Goal: Information Seeking & Learning: Check status

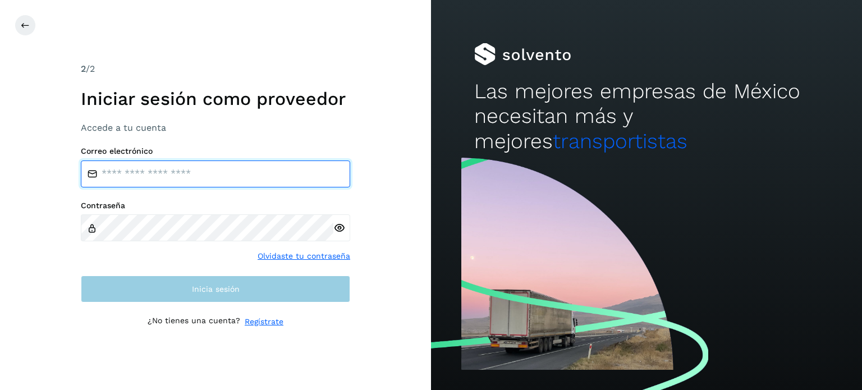
type input "**********"
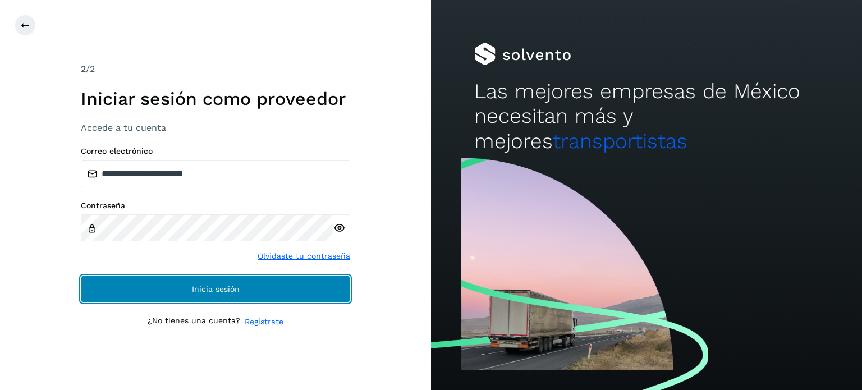
click at [221, 285] on span "Inicia sesión" at bounding box center [216, 289] width 48 height 8
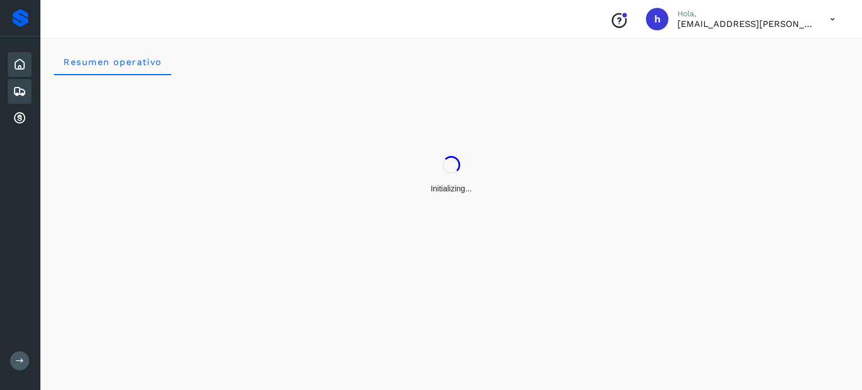
click at [17, 86] on icon at bounding box center [19, 91] width 13 height 13
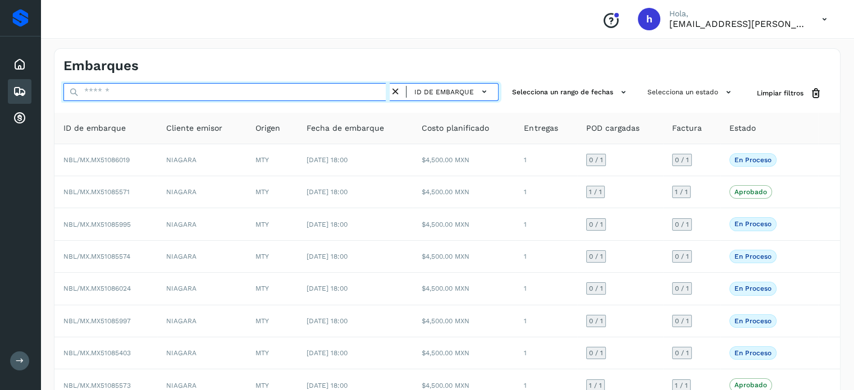
click at [148, 94] on input "text" at bounding box center [226, 92] width 326 height 18
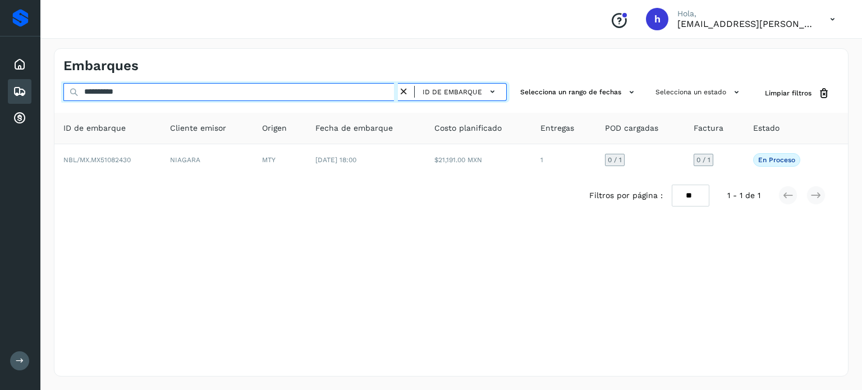
drag, startPoint x: 166, startPoint y: 90, endPoint x: 0, endPoint y: 104, distance: 166.7
click at [0, 104] on div "**********" at bounding box center [431, 195] width 862 height 390
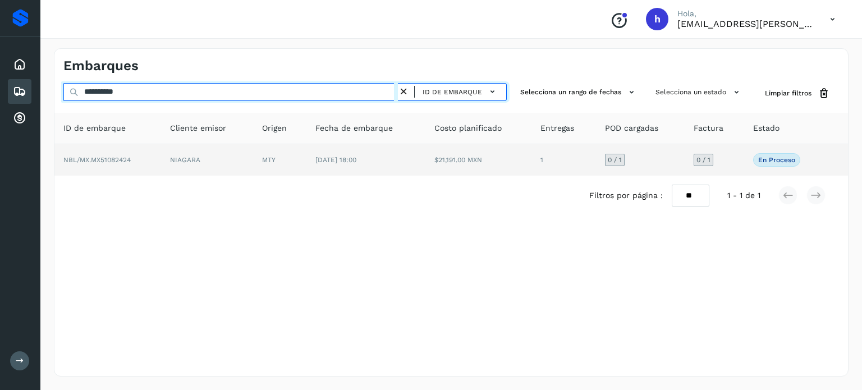
type input "**********"
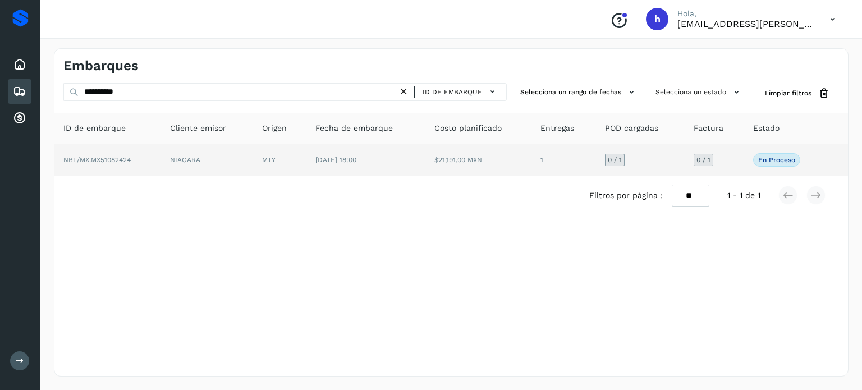
click at [153, 160] on td "NBL/MX.MX51082424" at bounding box center [107, 159] width 107 height 31
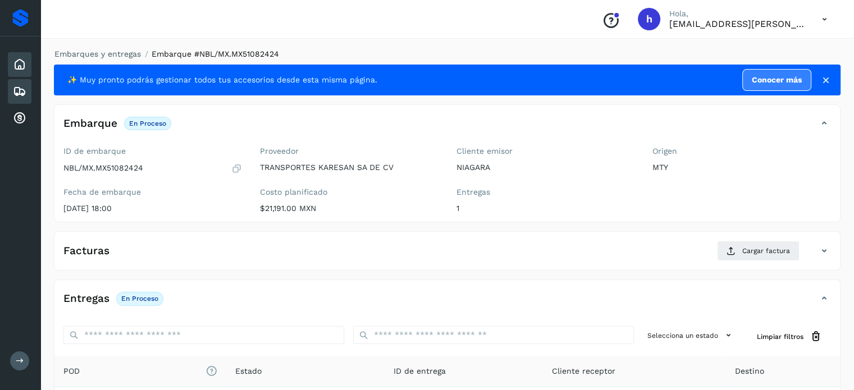
click at [18, 64] on icon at bounding box center [19, 64] width 13 height 13
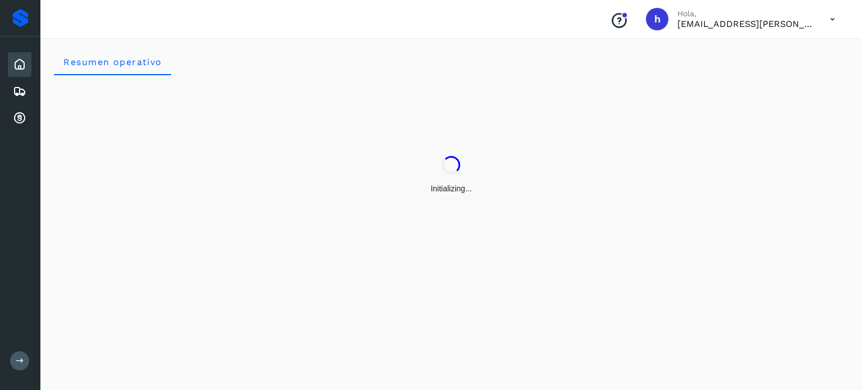
click at [132, 30] on div "Conoce nuestros beneficios [PERSON_NAME], [EMAIL_ADDRESS][PERSON_NAME][DOMAIN_N…" at bounding box center [451, 19] width 822 height 39
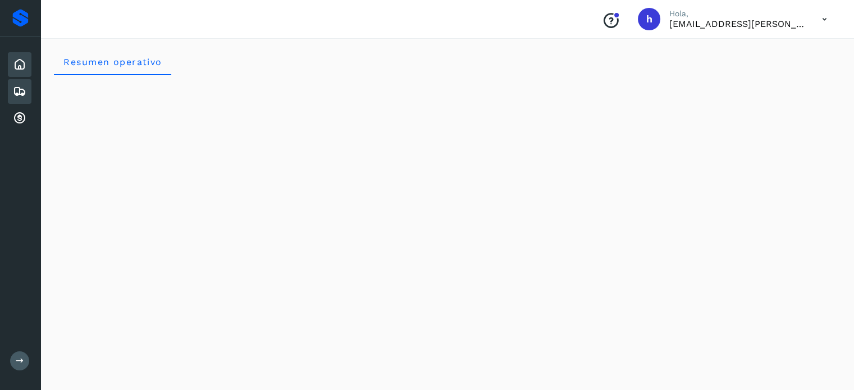
click at [13, 93] on icon at bounding box center [19, 91] width 13 height 13
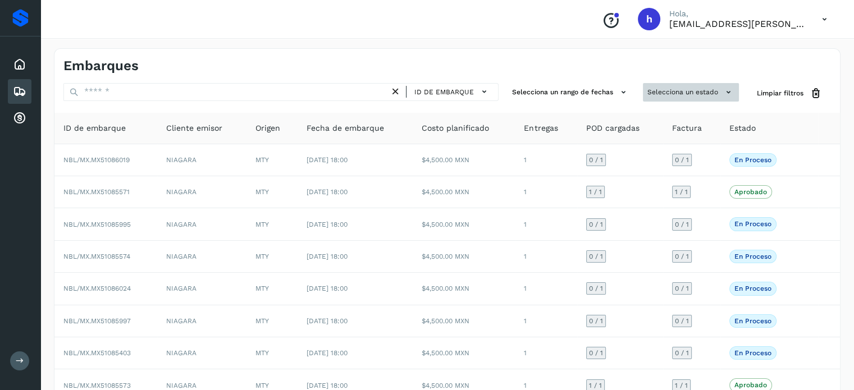
click at [686, 93] on button "Selecciona un estado" at bounding box center [691, 92] width 96 height 19
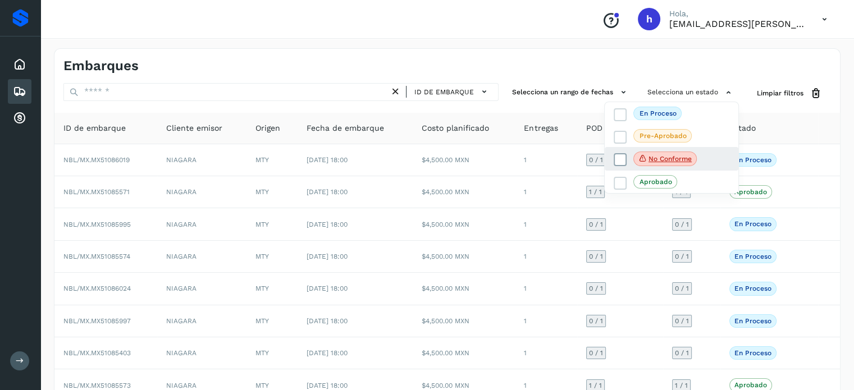
click at [623, 154] on icon at bounding box center [619, 159] width 11 height 11
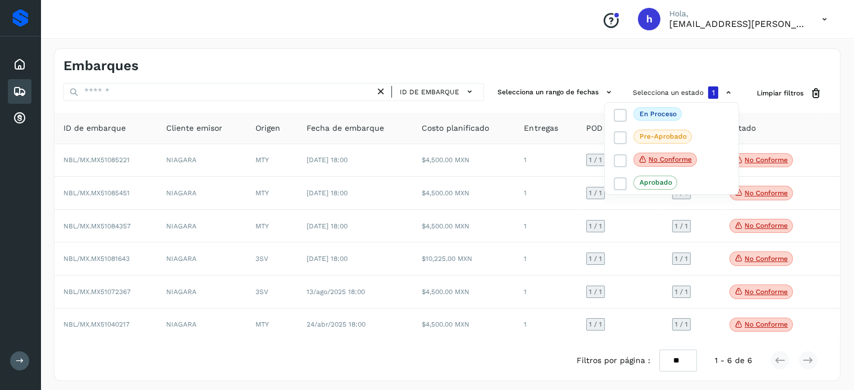
click at [474, 59] on div at bounding box center [427, 195] width 854 height 390
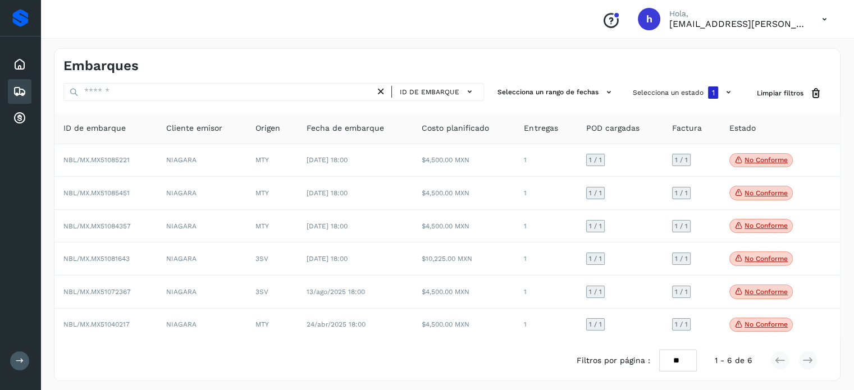
click at [554, 39] on div "Embarques ID de embarque Selecciona un rango de fechas Selecciona un estado 1 L…" at bounding box center [446, 215] width 813 height 360
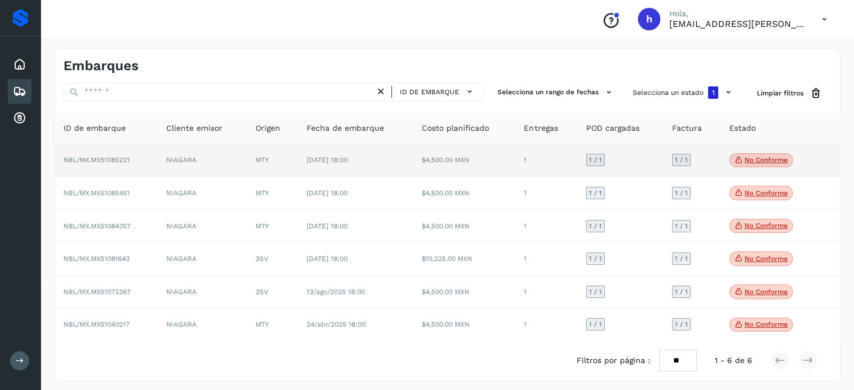
click at [763, 157] on p "No conforme" at bounding box center [765, 160] width 43 height 8
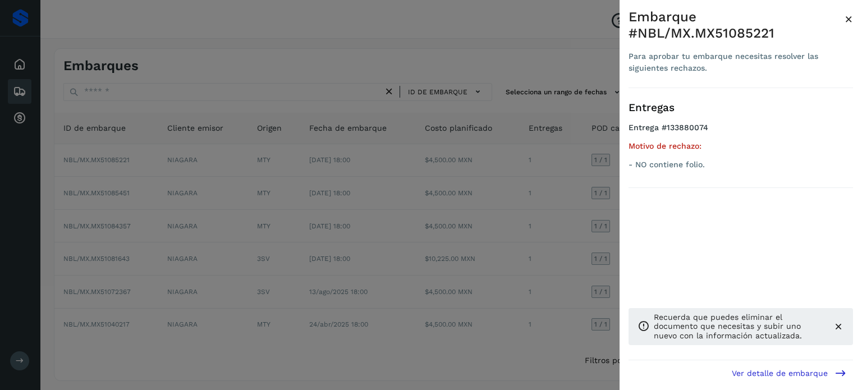
click at [732, 28] on div "Embarque #NBL/MX.MX51085221" at bounding box center [736, 25] width 216 height 33
copy div "MX51085221"
click at [847, 17] on span "×" at bounding box center [849, 19] width 8 height 16
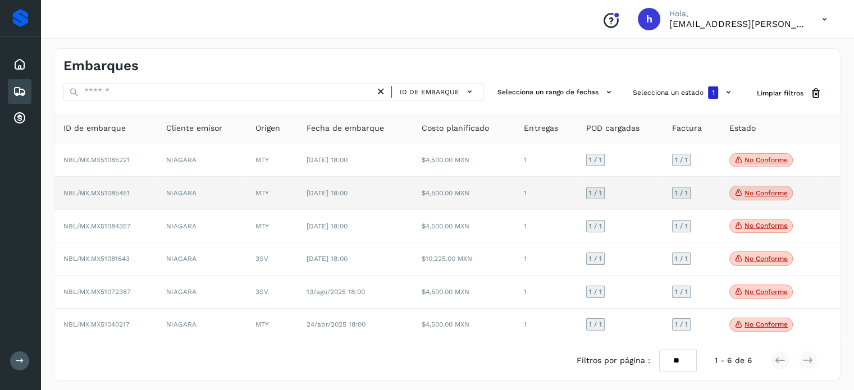
click at [754, 190] on p "No conforme" at bounding box center [765, 193] width 43 height 8
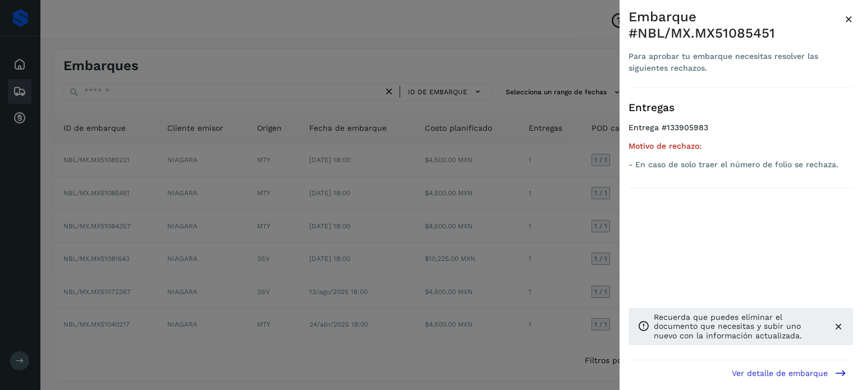
click at [745, 33] on div "Embarque #NBL/MX.MX51085451" at bounding box center [736, 25] width 216 height 33
copy div "MX51085451"
click at [849, 17] on span "×" at bounding box center [849, 19] width 8 height 16
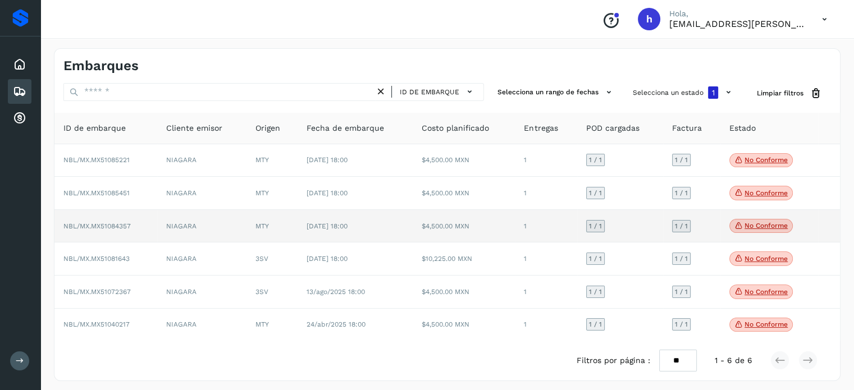
click at [765, 224] on p "No conforme" at bounding box center [765, 226] width 43 height 8
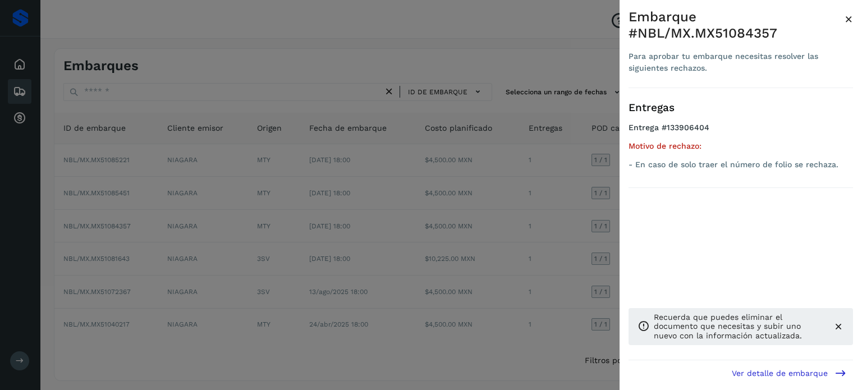
click at [749, 29] on div "Embarque #NBL/MX.MX51084357" at bounding box center [736, 25] width 216 height 33
copy div "MX51084357"
click at [849, 17] on span "×" at bounding box center [849, 19] width 8 height 16
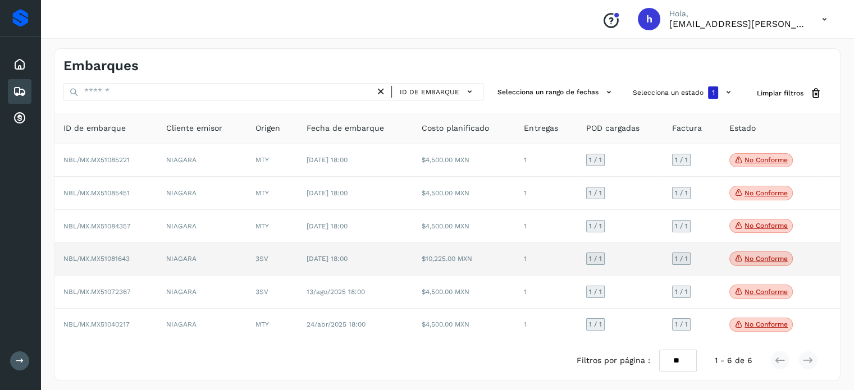
click at [752, 258] on p "No conforme" at bounding box center [765, 259] width 43 height 8
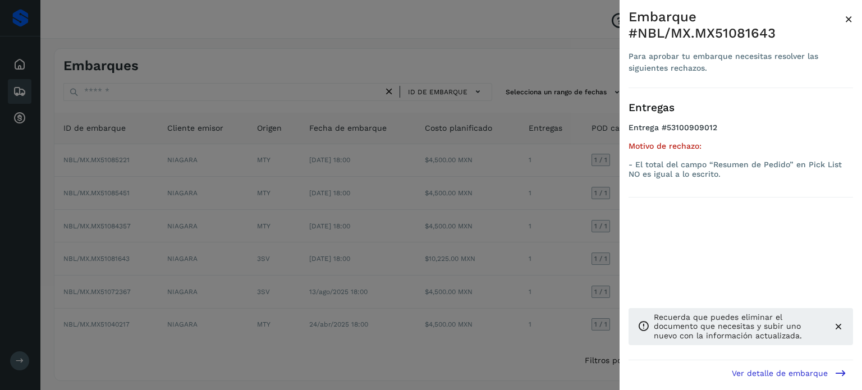
click at [732, 35] on div "Embarque #NBL/MX.MX51081643" at bounding box center [736, 25] width 216 height 33
copy div "MX51081643"
click at [852, 13] on span "×" at bounding box center [849, 19] width 8 height 16
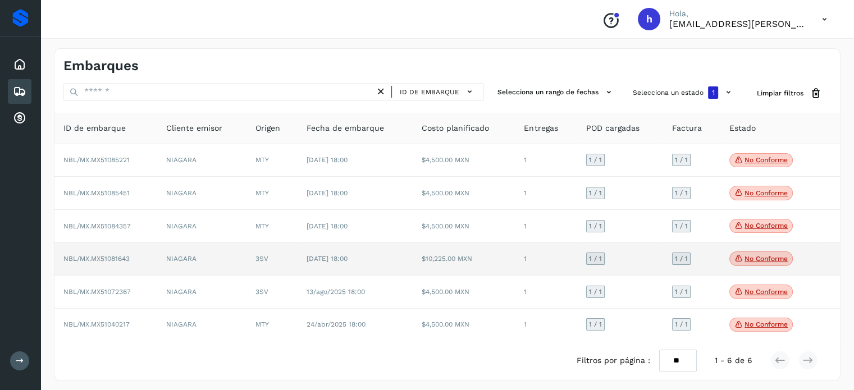
click at [236, 256] on td "NIAGARA" at bounding box center [201, 258] width 89 height 33
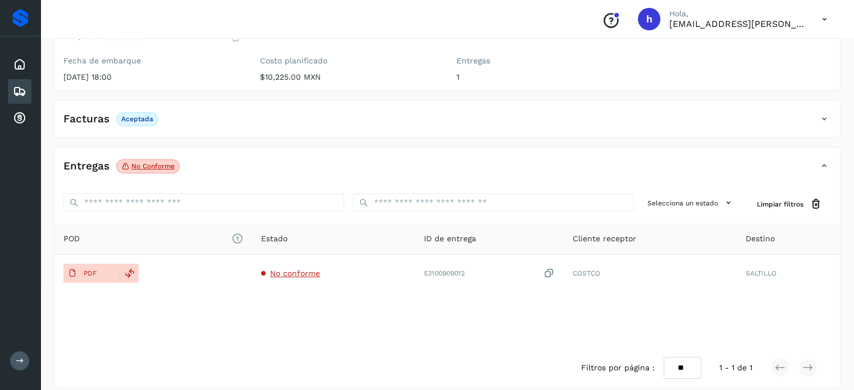
scroll to position [141, 0]
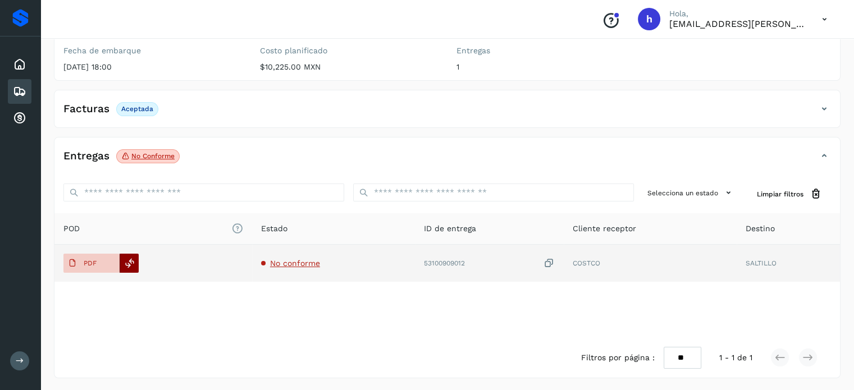
click at [130, 264] on icon at bounding box center [130, 263] width 10 height 10
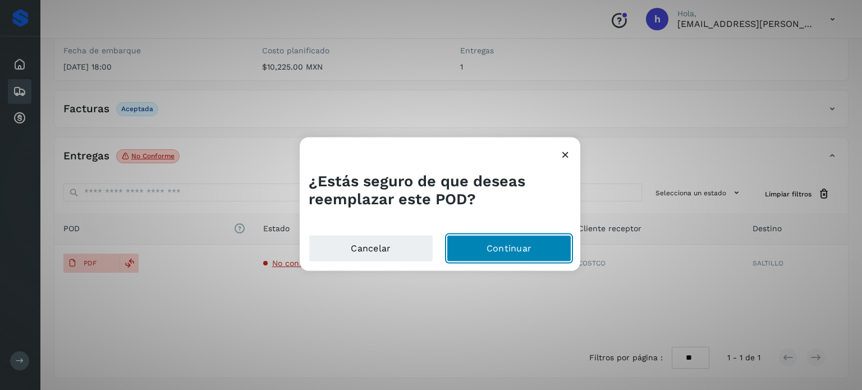
click at [512, 259] on button "Continuar" at bounding box center [509, 248] width 125 height 27
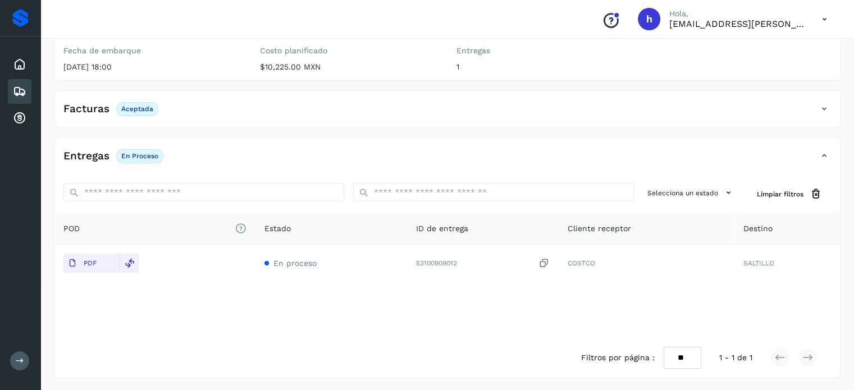
scroll to position [0, 0]
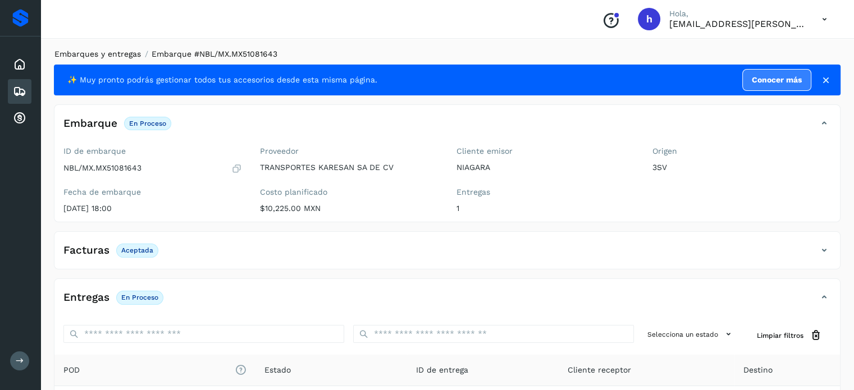
click at [117, 56] on link "Embarques y entregas" at bounding box center [97, 53] width 86 height 9
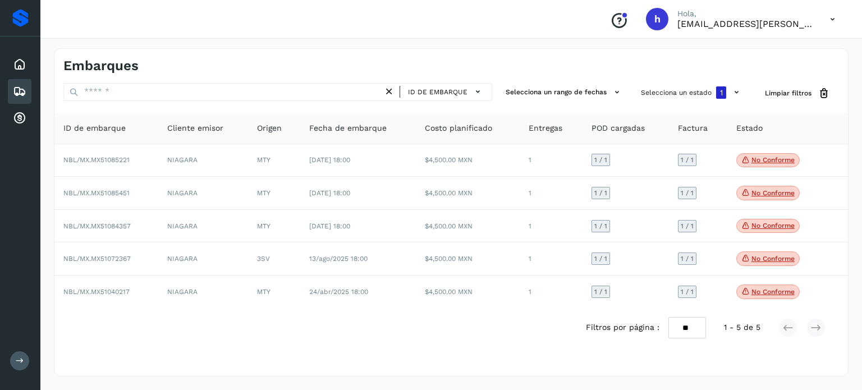
click at [832, 64] on div "Embarques" at bounding box center [450, 61] width 793 height 25
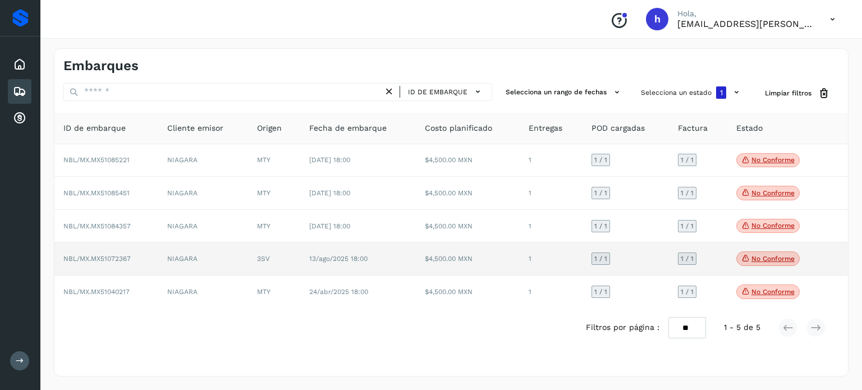
click at [761, 260] on p "No conforme" at bounding box center [772, 259] width 43 height 8
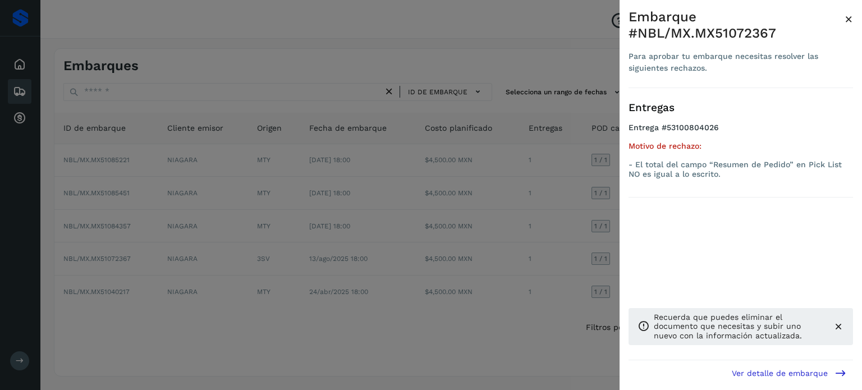
click at [744, 27] on div "Embarque #NBL/MX.MX51072367" at bounding box center [736, 25] width 216 height 33
copy div "MX51072367"
click at [848, 19] on span "×" at bounding box center [849, 19] width 8 height 16
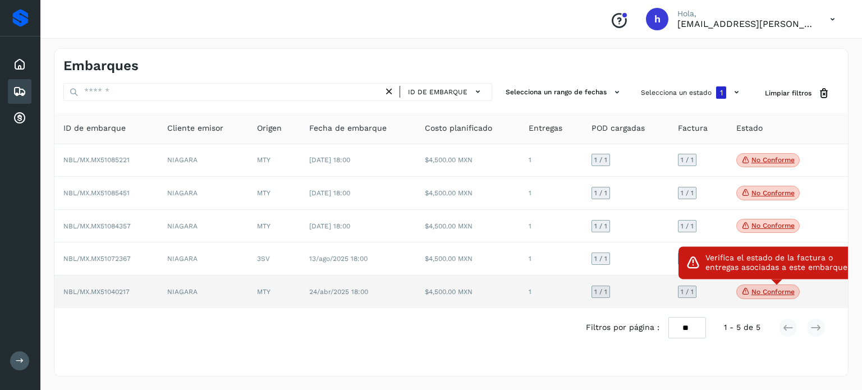
click at [774, 291] on p "No conforme" at bounding box center [772, 292] width 43 height 8
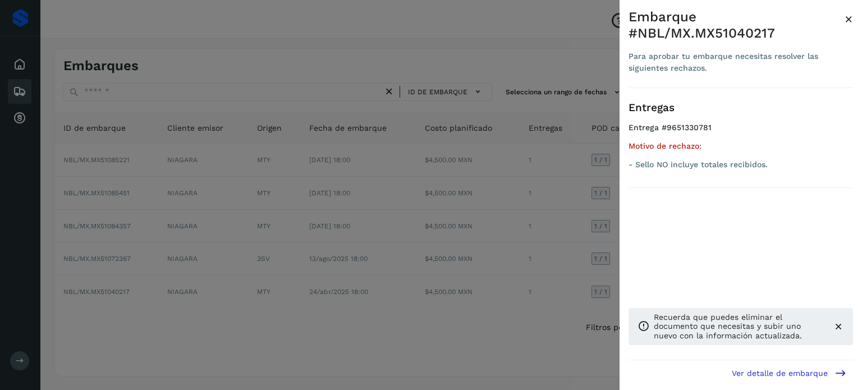
click at [747, 38] on div "Embarque #NBL/MX.MX51040217" at bounding box center [736, 25] width 216 height 33
copy div "MX51040217"
click at [847, 17] on span "×" at bounding box center [849, 19] width 8 height 16
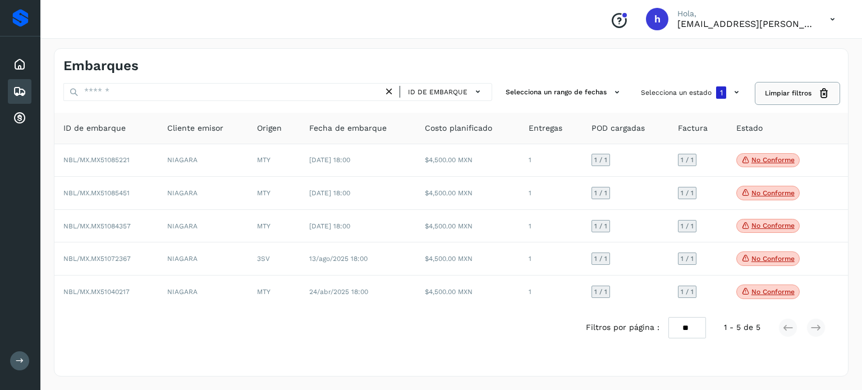
click at [801, 88] on span "Limpiar filtros" at bounding box center [788, 93] width 47 height 10
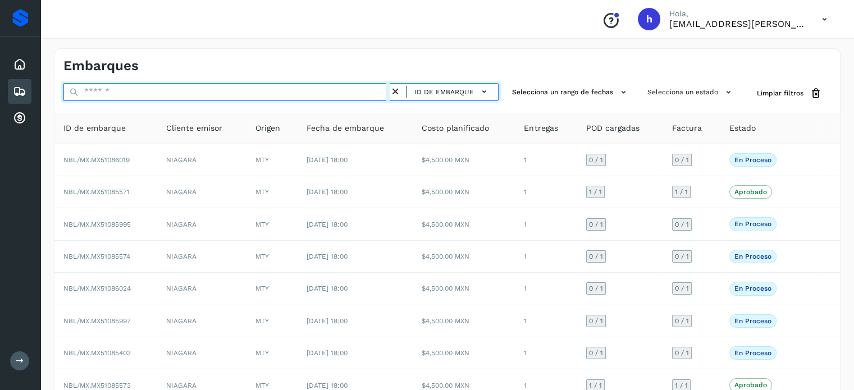
click at [168, 98] on input "text" at bounding box center [226, 92] width 326 height 18
paste input "**********"
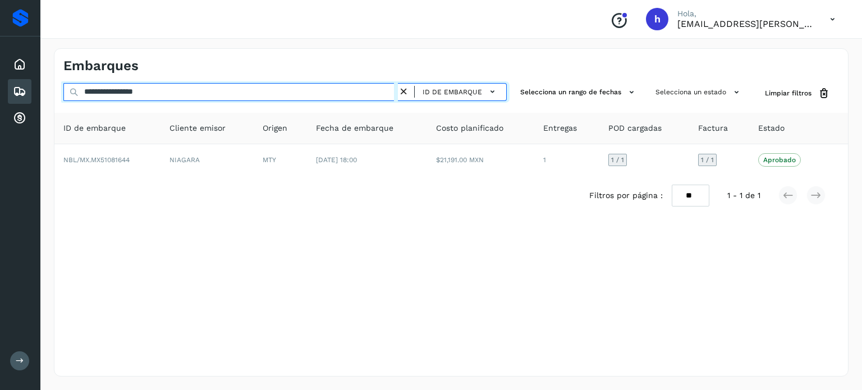
drag, startPoint x: 234, startPoint y: 89, endPoint x: 0, endPoint y: 103, distance: 234.4
click at [0, 103] on div "**********" at bounding box center [431, 195] width 862 height 390
paste input "text"
drag, startPoint x: 235, startPoint y: 88, endPoint x: 0, endPoint y: 93, distance: 234.6
click at [0, 93] on div "**********" at bounding box center [431, 195] width 862 height 390
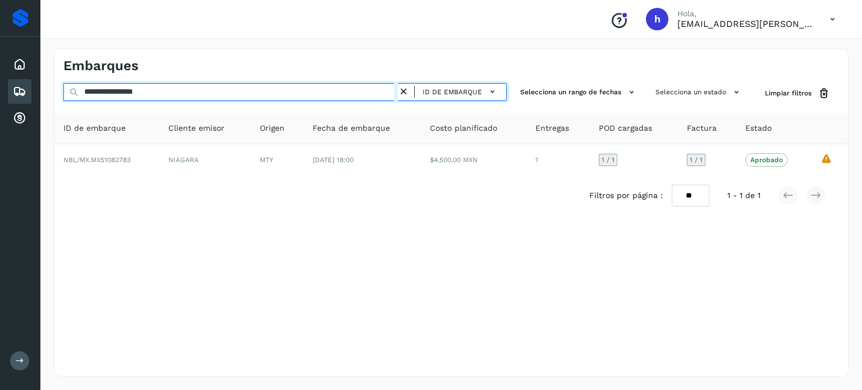
paste input "text"
type input "**********"
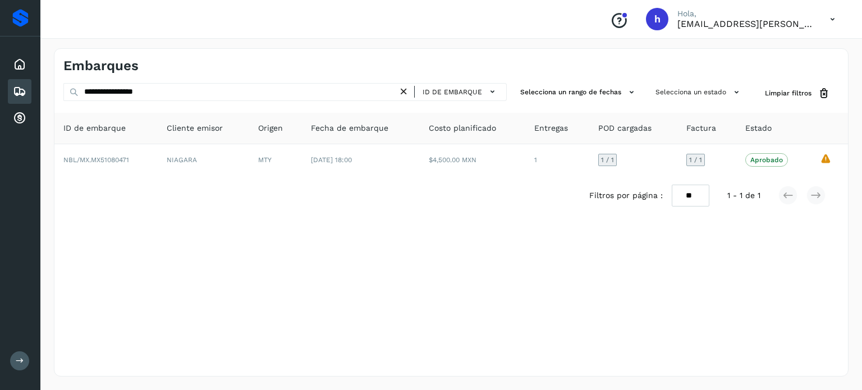
click at [411, 91] on div "ID de embarque" at bounding box center [456, 92] width 92 height 16
click at [404, 91] on icon at bounding box center [404, 92] width 12 height 12
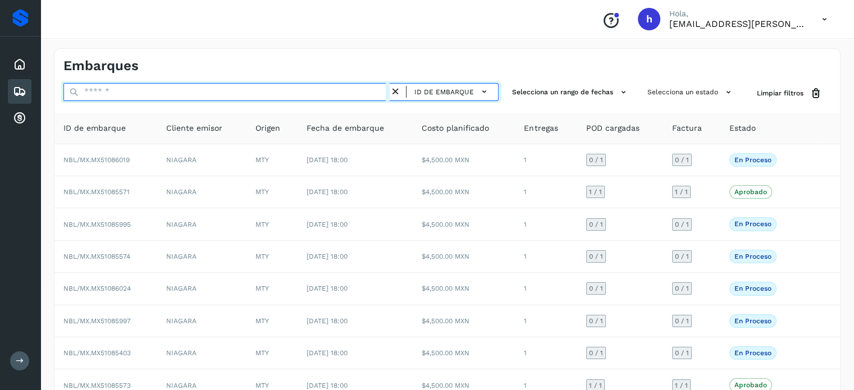
click at [208, 93] on input "text" at bounding box center [226, 92] width 326 height 18
paste input "**********"
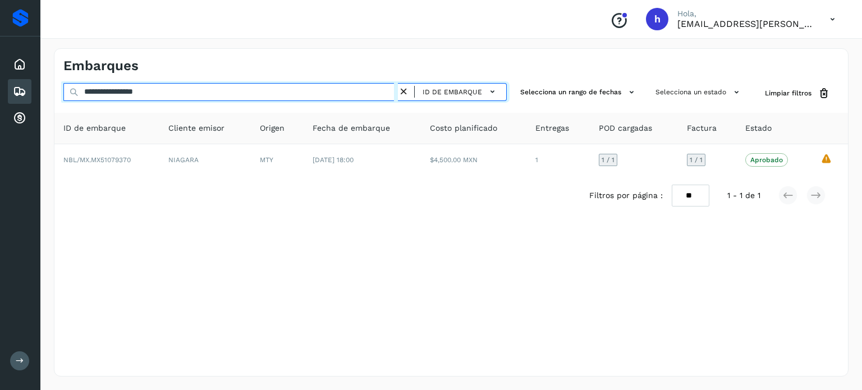
drag, startPoint x: 178, startPoint y: 93, endPoint x: 0, endPoint y: 91, distance: 178.4
click at [0, 91] on div "**********" at bounding box center [431, 195] width 862 height 390
paste input "text"
drag, startPoint x: 178, startPoint y: 90, endPoint x: 0, endPoint y: 91, distance: 178.5
click at [0, 91] on div "**********" at bounding box center [431, 195] width 862 height 390
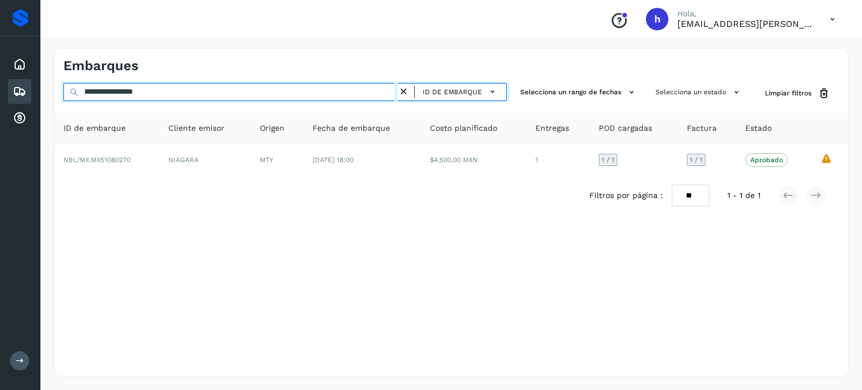
paste input "text"
type input "**********"
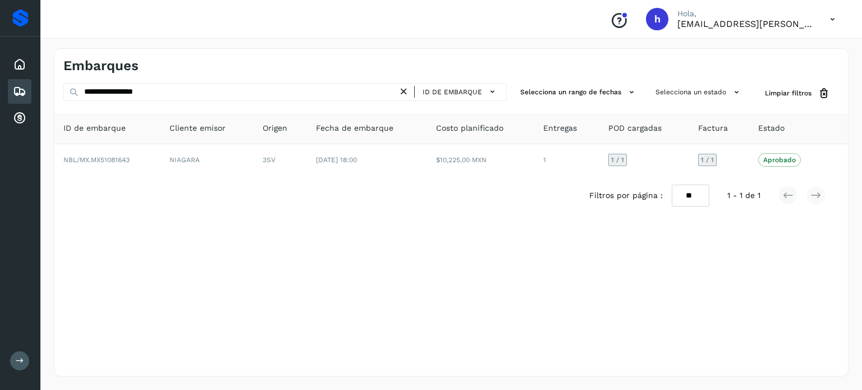
click at [405, 90] on icon at bounding box center [404, 92] width 12 height 12
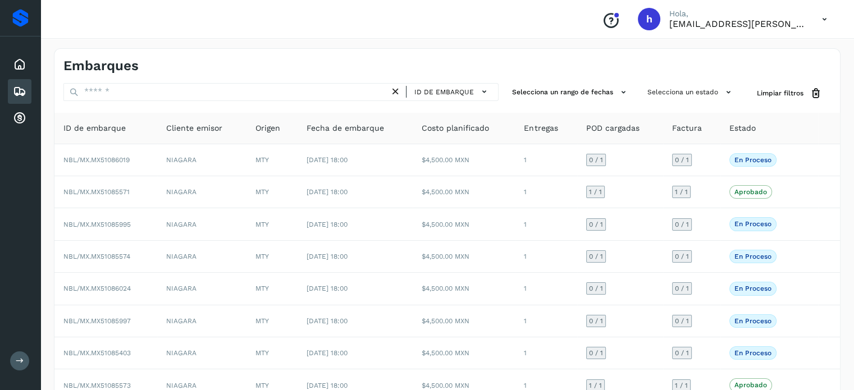
click at [222, 49] on div "Embarques" at bounding box center [446, 61] width 785 height 25
click at [469, 63] on div "Embarques" at bounding box center [446, 61] width 785 height 25
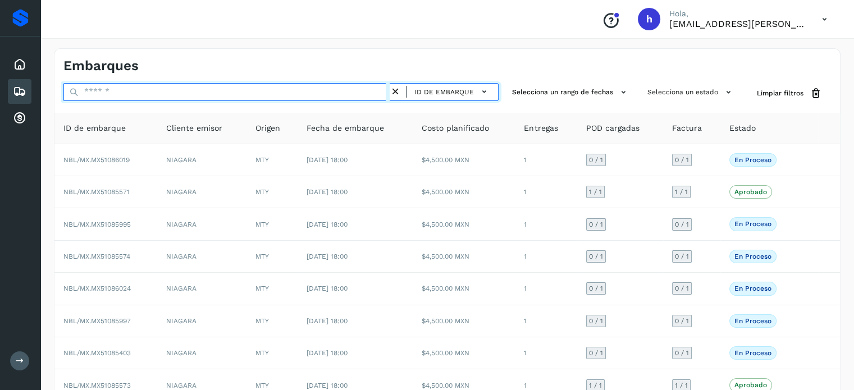
click at [249, 93] on input "text" at bounding box center [226, 92] width 326 height 18
paste input "**********"
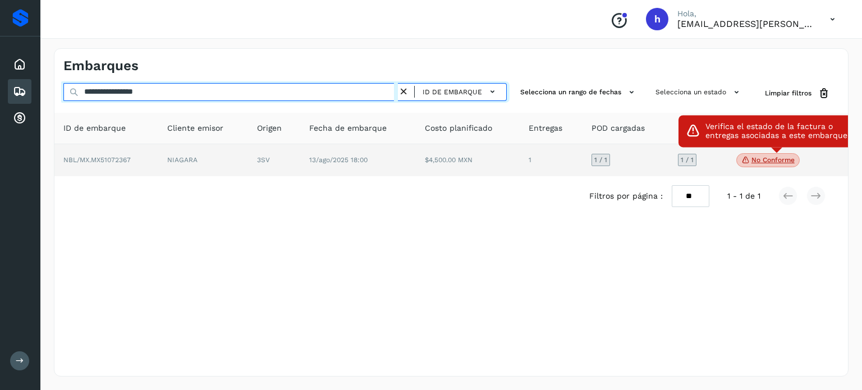
type input "**********"
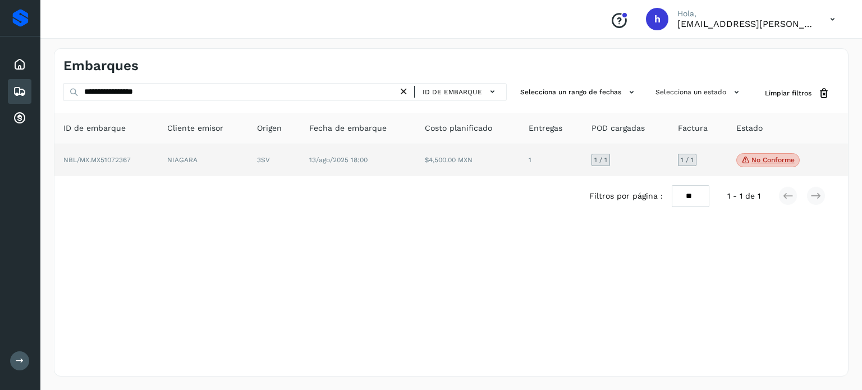
click at [763, 162] on p "No conforme" at bounding box center [772, 160] width 43 height 8
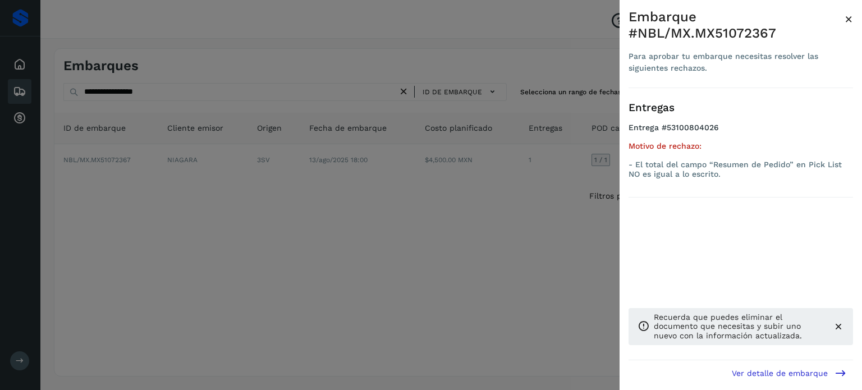
click at [457, 214] on div at bounding box center [431, 195] width 862 height 390
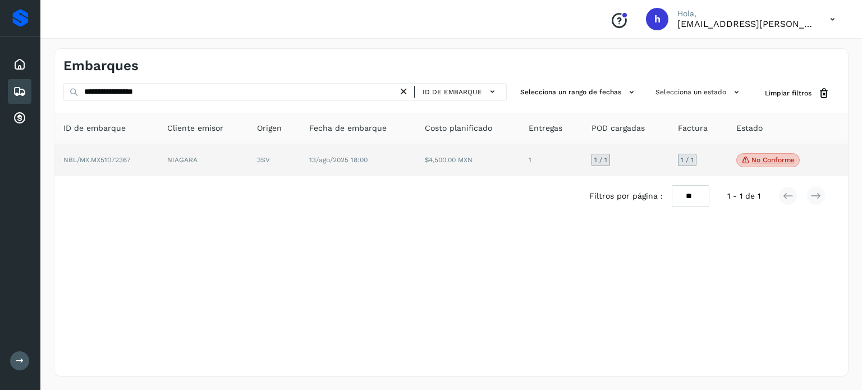
click at [774, 159] on p "No conforme" at bounding box center [772, 160] width 43 height 8
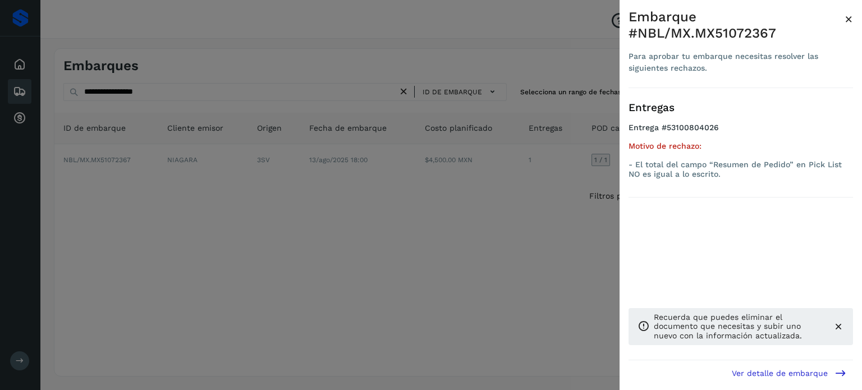
click at [847, 24] on span "×" at bounding box center [849, 19] width 8 height 16
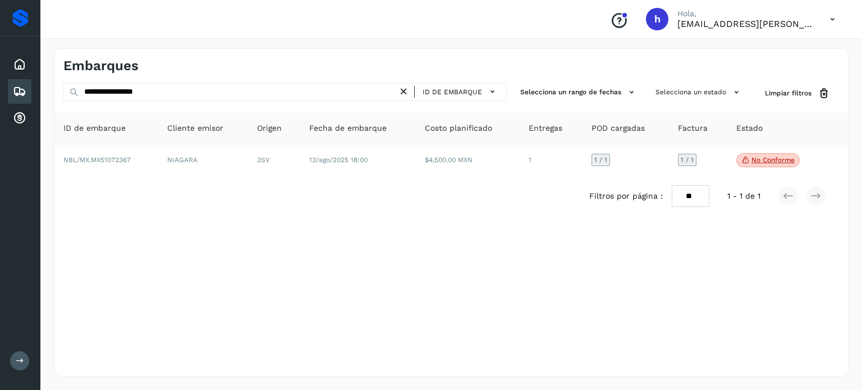
click at [564, 284] on div "**********" at bounding box center [451, 212] width 795 height 328
click at [370, 305] on div "**********" at bounding box center [451, 212] width 795 height 328
click at [301, 236] on div "**********" at bounding box center [451, 212] width 795 height 328
click at [249, 255] on div "**********" at bounding box center [451, 212] width 795 height 328
click at [611, 44] on div "**********" at bounding box center [451, 212] width 822 height 355
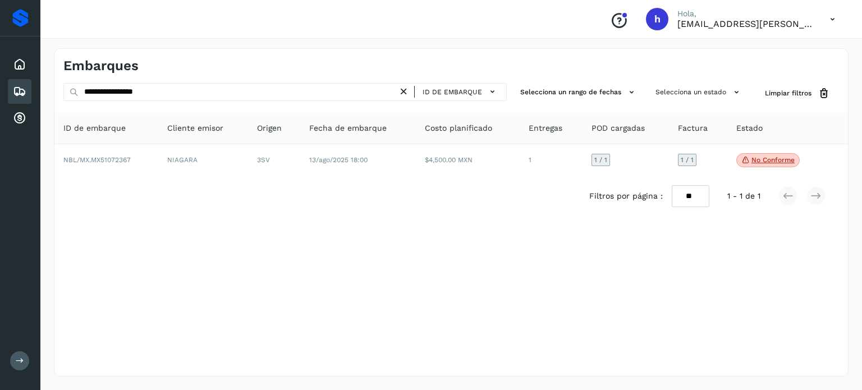
click at [517, 214] on div "Filtros por página : ** ** ** 1 - 1 de 1" at bounding box center [450, 196] width 793 height 40
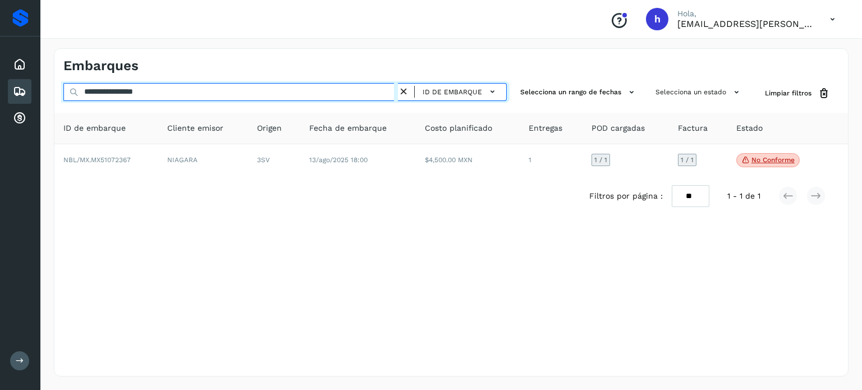
drag, startPoint x: 193, startPoint y: 89, endPoint x: 0, endPoint y: 80, distance: 193.2
click at [0, 80] on div "**********" at bounding box center [431, 195] width 862 height 390
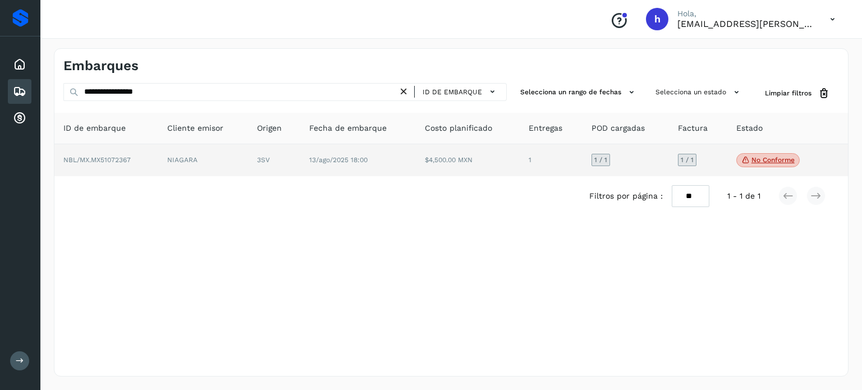
click at [127, 160] on span "NBL/MX.MX51072367" at bounding box center [96, 160] width 67 height 8
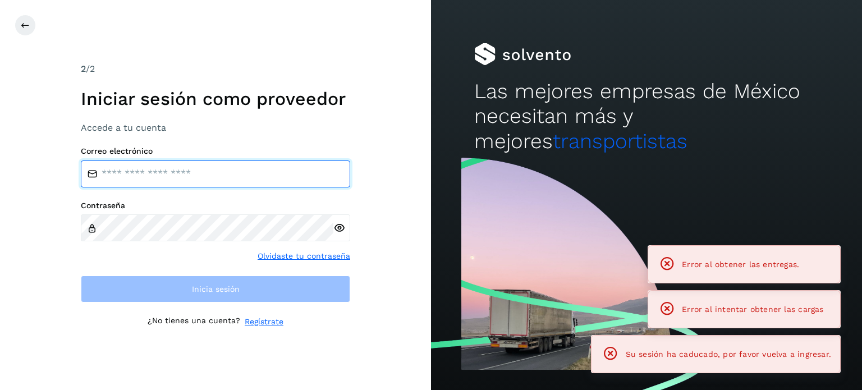
type input "**********"
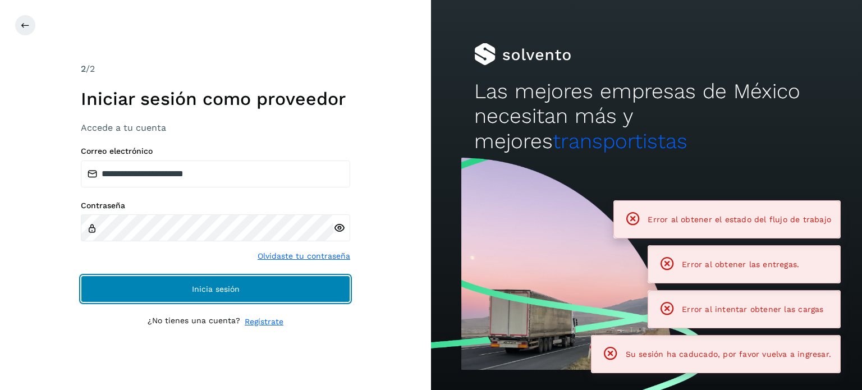
click at [227, 286] on span "Inicia sesión" at bounding box center [216, 289] width 48 height 8
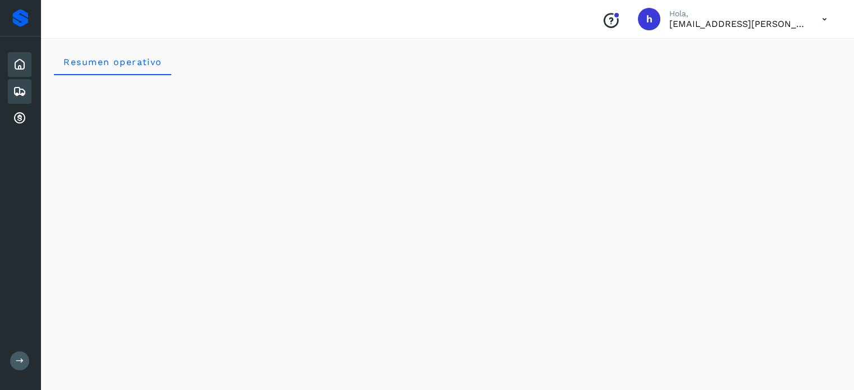
click at [13, 94] on icon at bounding box center [19, 91] width 13 height 13
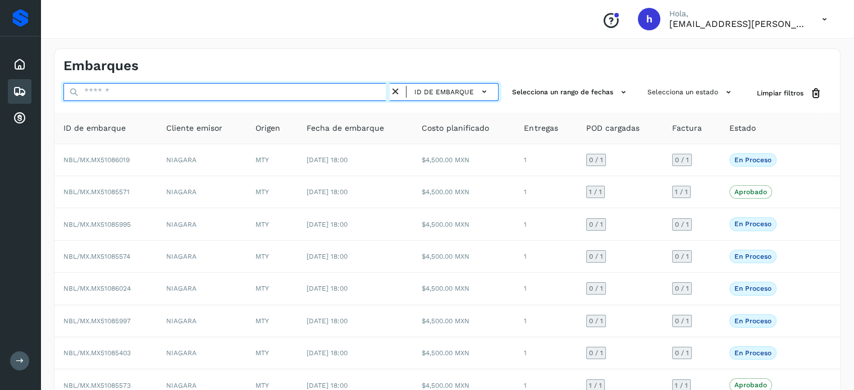
click at [163, 91] on input "text" at bounding box center [226, 92] width 326 height 18
paste input "**********"
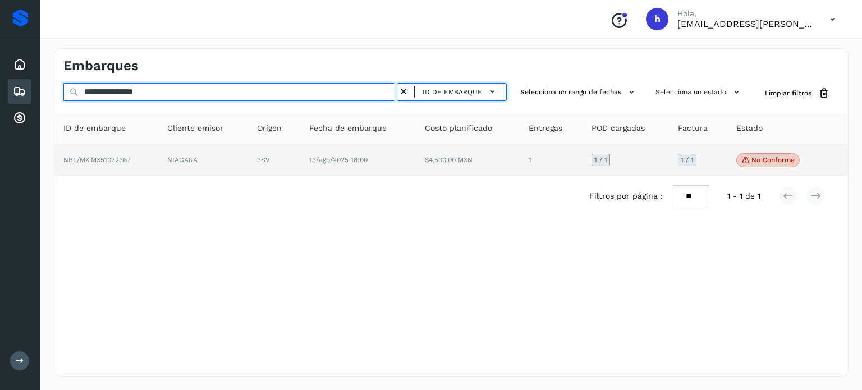
type input "**********"
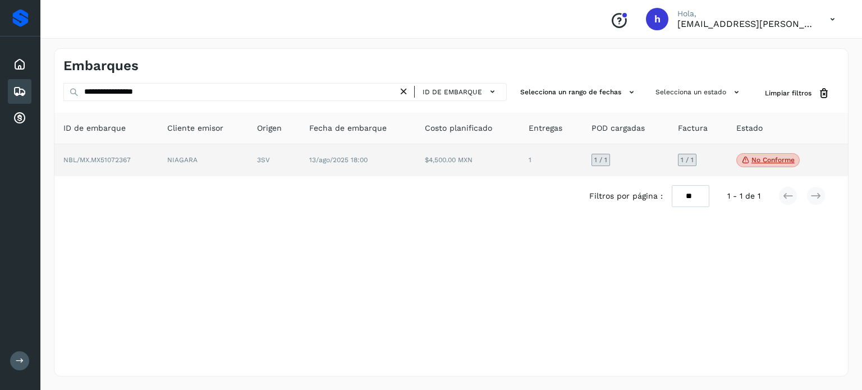
click at [148, 162] on td "NBL/MX.MX51072367" at bounding box center [106, 160] width 104 height 33
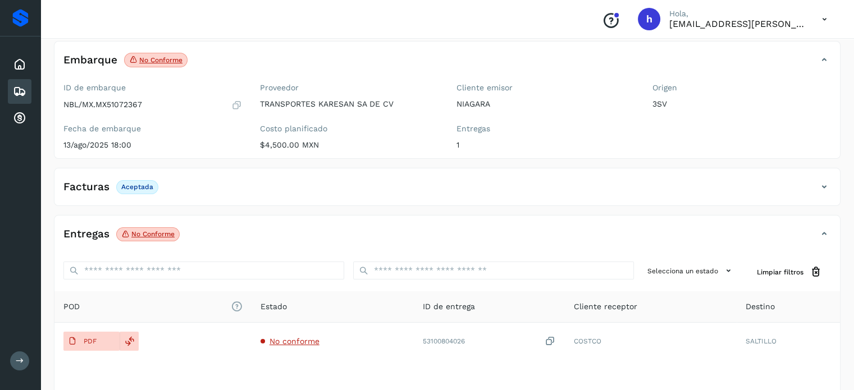
scroll to position [65, 0]
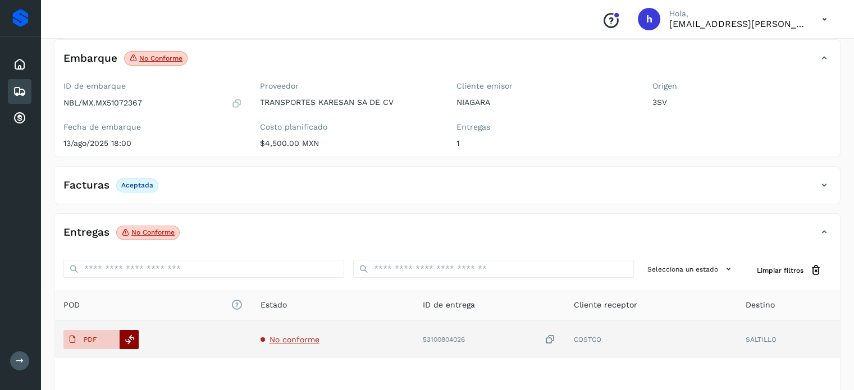
click at [135, 339] on div at bounding box center [129, 339] width 19 height 19
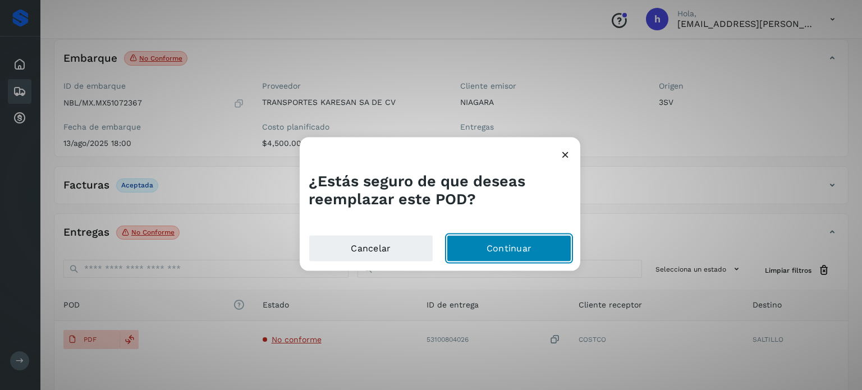
click at [504, 245] on button "Continuar" at bounding box center [509, 248] width 125 height 27
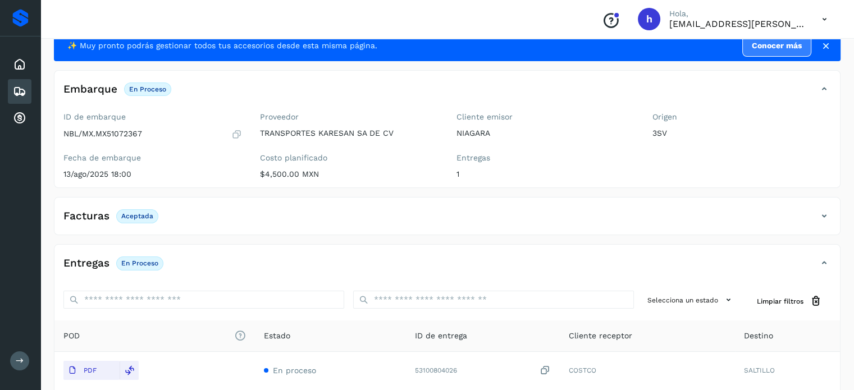
scroll to position [34, 0]
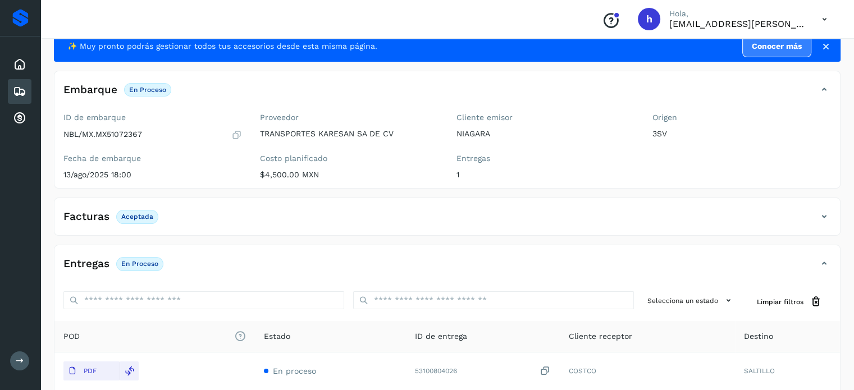
drag, startPoint x: 852, startPoint y: 166, endPoint x: 855, endPoint y: 185, distance: 19.3
click at [854, 185] on html "Proveedores Inicio Embarques Cuentas por cobrar Salir Conoce nuestros beneficio…" at bounding box center [427, 232] width 854 height 533
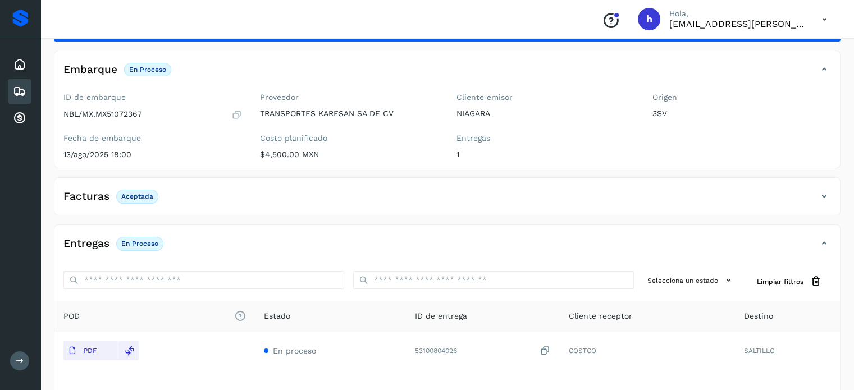
scroll to position [0, 0]
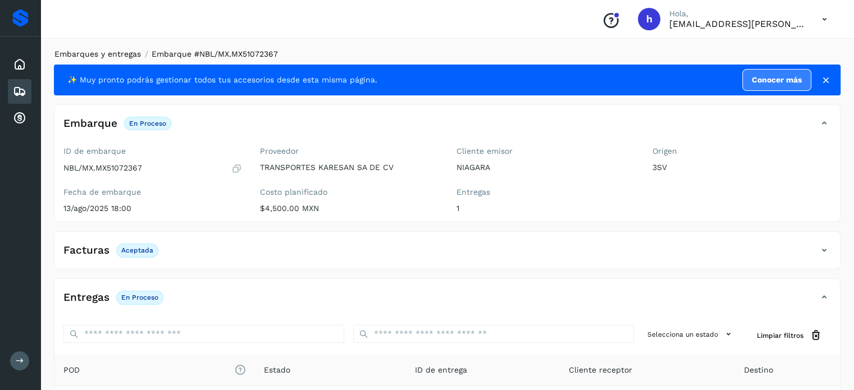
click at [107, 53] on link "Embarques y entregas" at bounding box center [97, 53] width 86 height 9
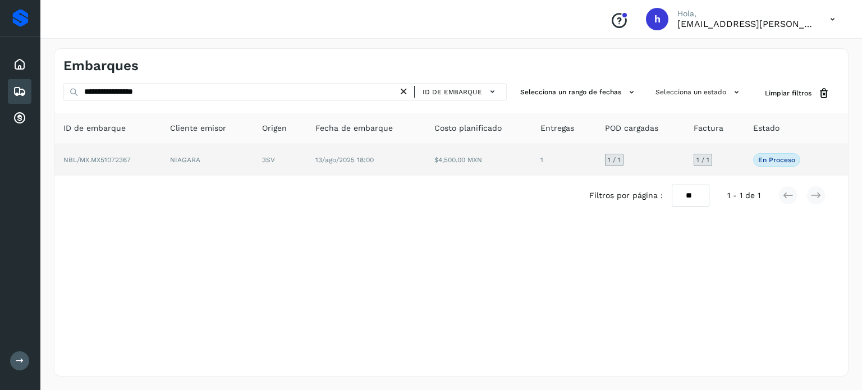
click at [137, 158] on td "NBL/MX.MX51072367" at bounding box center [107, 159] width 107 height 31
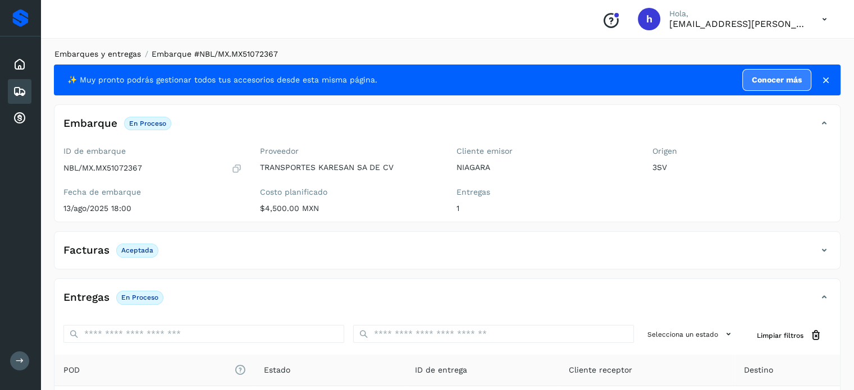
click at [92, 54] on link "Embarques y entregas" at bounding box center [97, 53] width 86 height 9
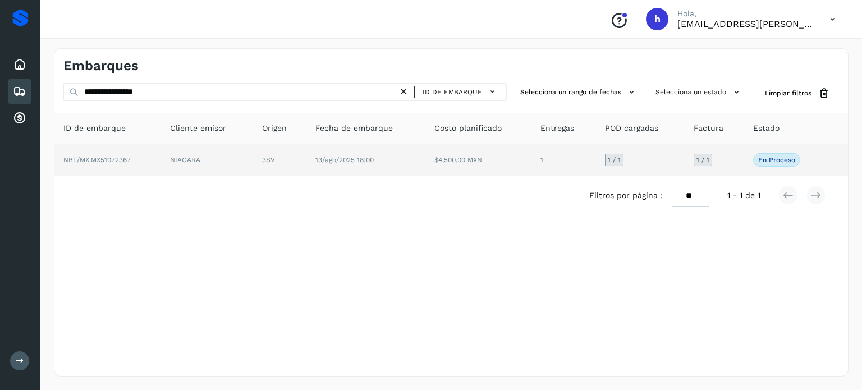
click at [132, 160] on td "NBL/MX.MX51072367" at bounding box center [107, 159] width 107 height 31
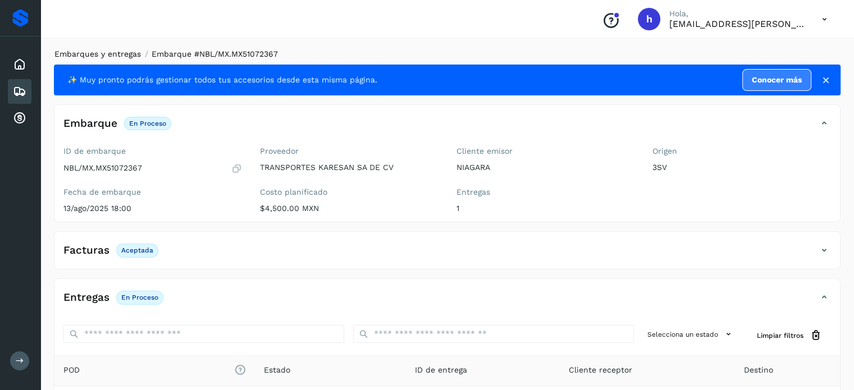
click at [121, 51] on link "Embarques y entregas" at bounding box center [97, 53] width 86 height 9
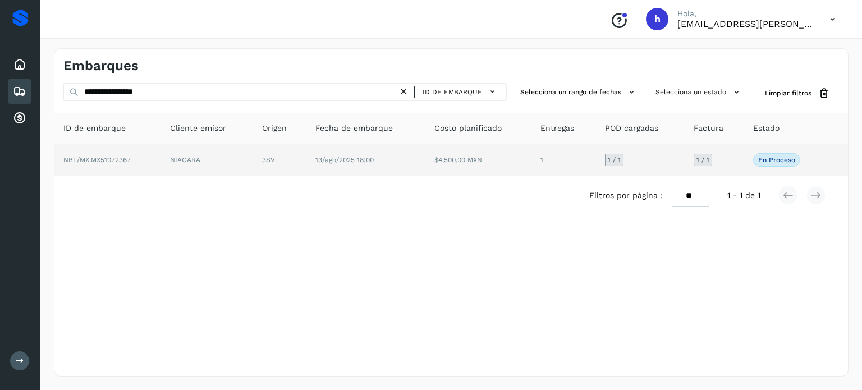
click at [199, 166] on td "NIAGARA" at bounding box center [207, 159] width 93 height 31
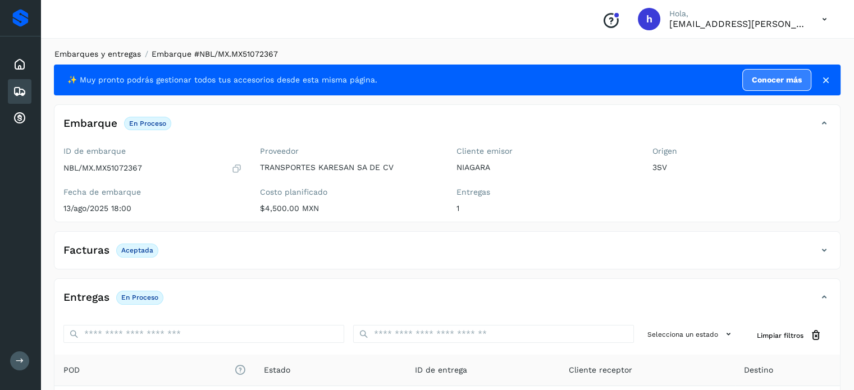
click at [94, 56] on link "Embarques y entregas" at bounding box center [97, 53] width 86 height 9
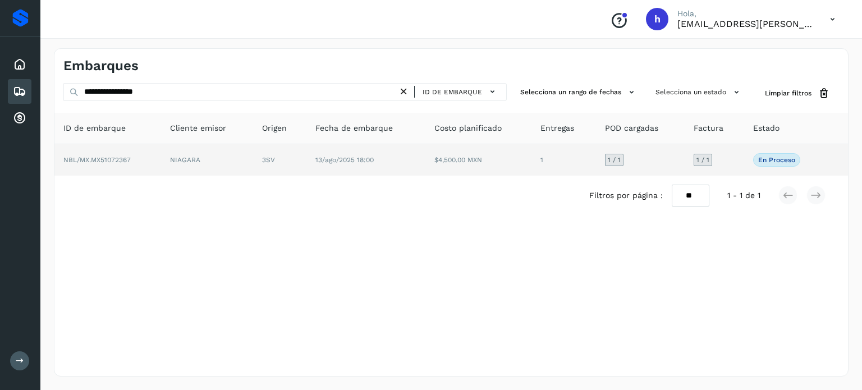
click at [186, 159] on td "NIAGARA" at bounding box center [207, 159] width 93 height 31
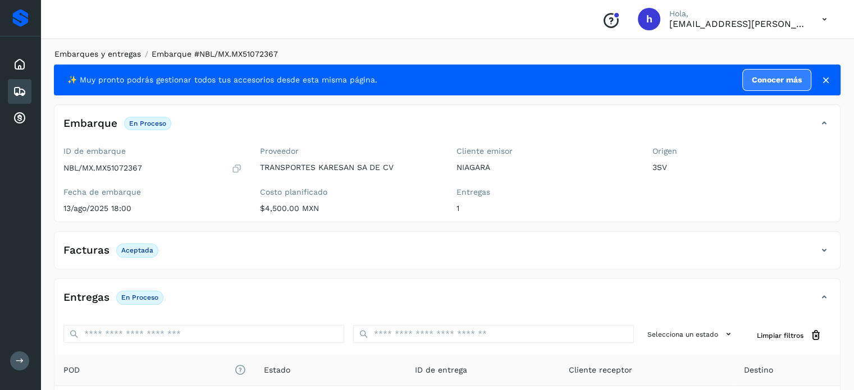
click at [110, 54] on link "Embarques y entregas" at bounding box center [97, 53] width 86 height 9
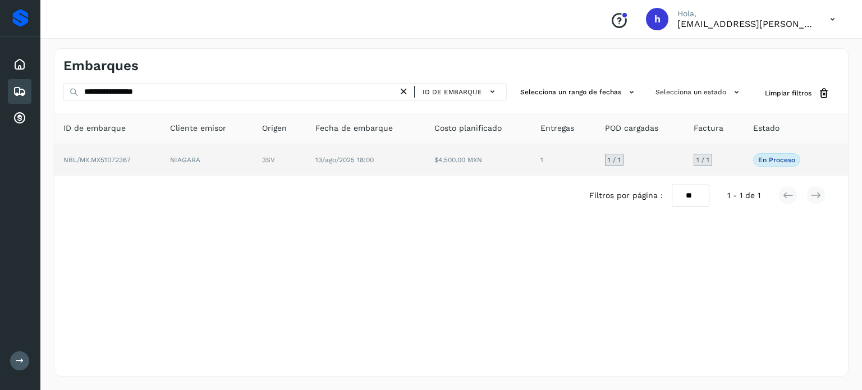
click at [110, 162] on span "NBL/MX.MX51072367" at bounding box center [96, 160] width 67 height 8
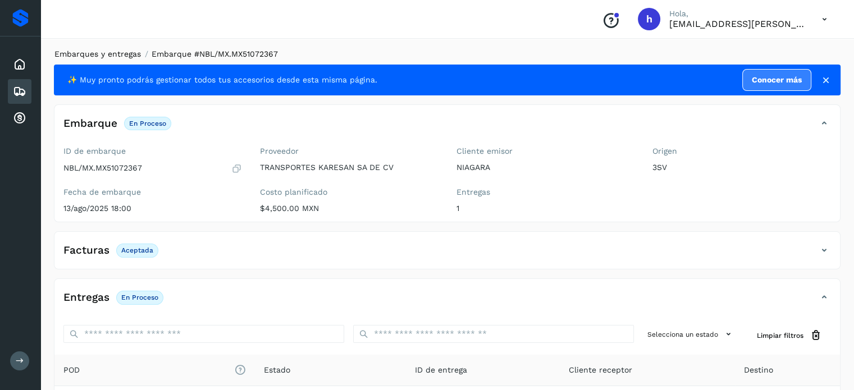
click at [117, 56] on link "Embarques y entregas" at bounding box center [97, 53] width 86 height 9
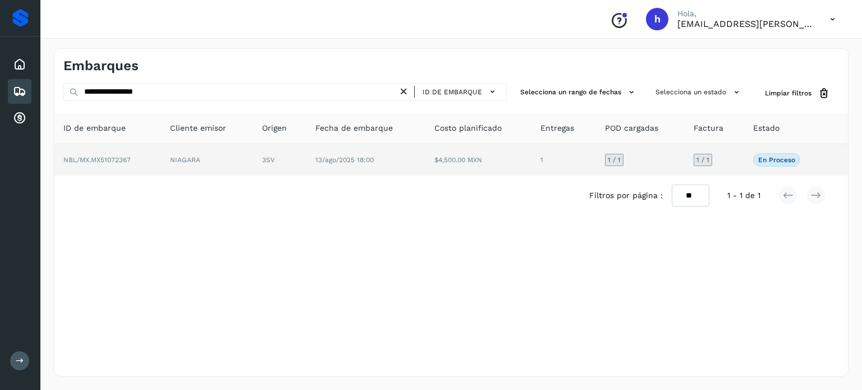
click at [136, 155] on td "NBL/MX.MX51072367" at bounding box center [107, 159] width 107 height 31
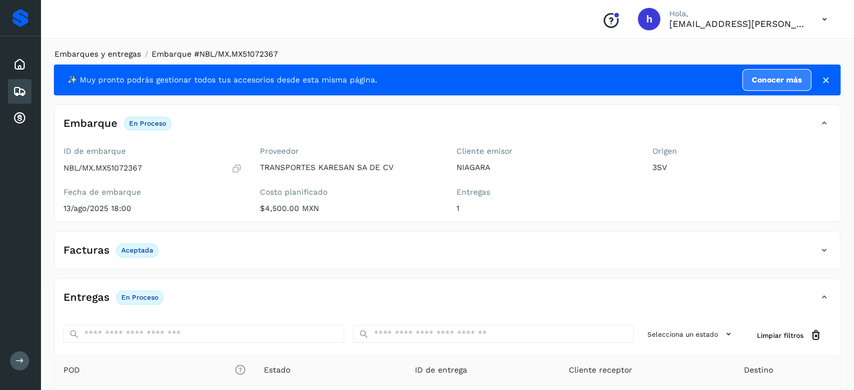
click at [112, 53] on link "Embarques y entregas" at bounding box center [97, 53] width 86 height 9
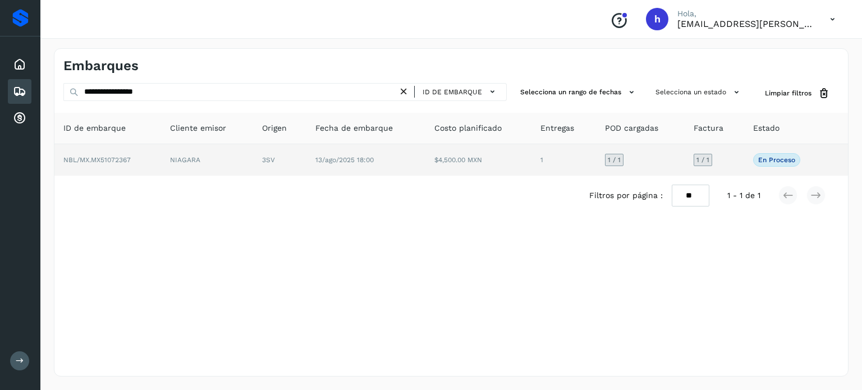
click at [180, 157] on td "NIAGARA" at bounding box center [207, 159] width 93 height 31
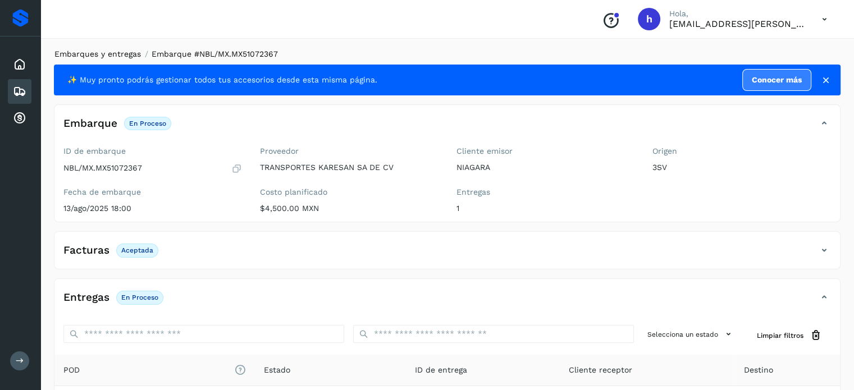
click at [116, 56] on link "Embarques y entregas" at bounding box center [97, 53] width 86 height 9
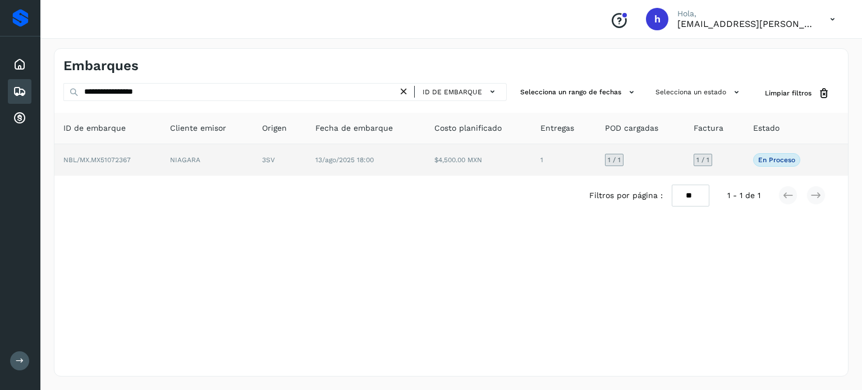
click at [139, 161] on td "NBL/MX.MX51072367" at bounding box center [107, 159] width 107 height 31
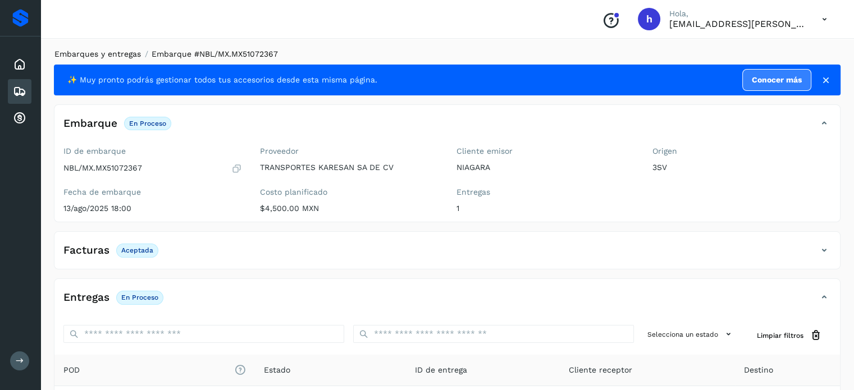
click at [103, 54] on link "Embarques y entregas" at bounding box center [97, 53] width 86 height 9
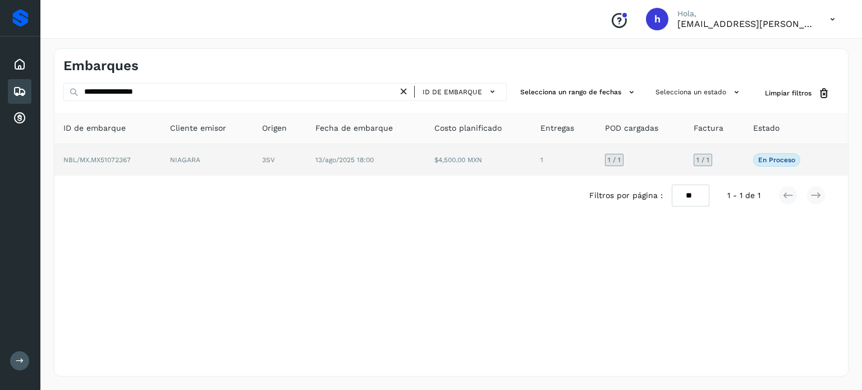
click at [153, 157] on td "NBL/MX.MX51072367" at bounding box center [107, 159] width 107 height 31
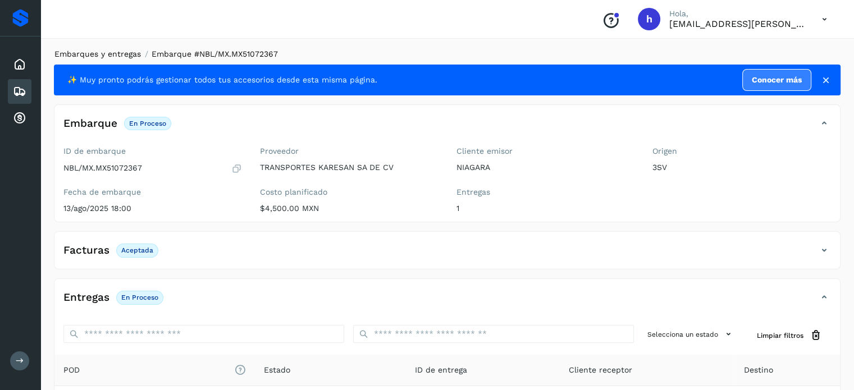
click at [113, 53] on link "Embarques y entregas" at bounding box center [97, 53] width 86 height 9
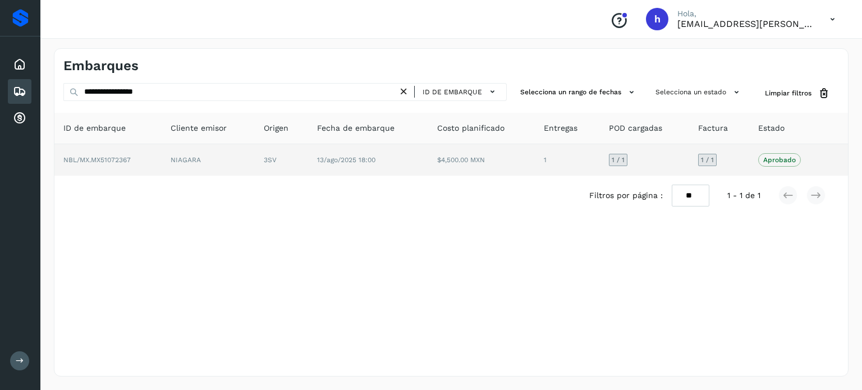
click at [126, 166] on td "NBL/MX.MX51072367" at bounding box center [107, 159] width 107 height 31
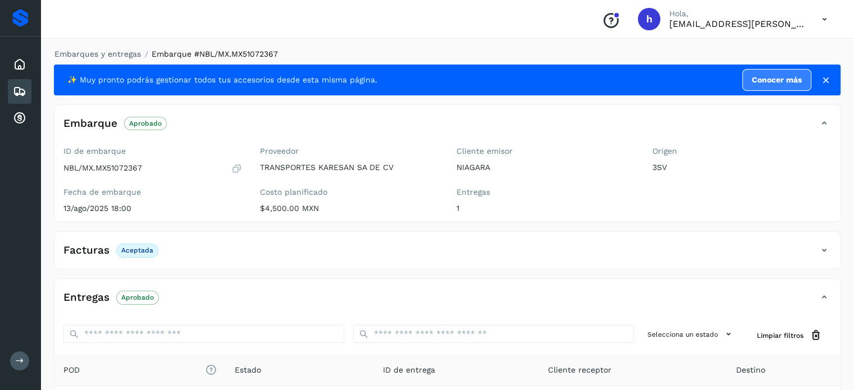
click at [117, 48] on li "Embarques y entregas" at bounding box center [94, 54] width 94 height 12
click at [16, 62] on icon at bounding box center [19, 64] width 13 height 13
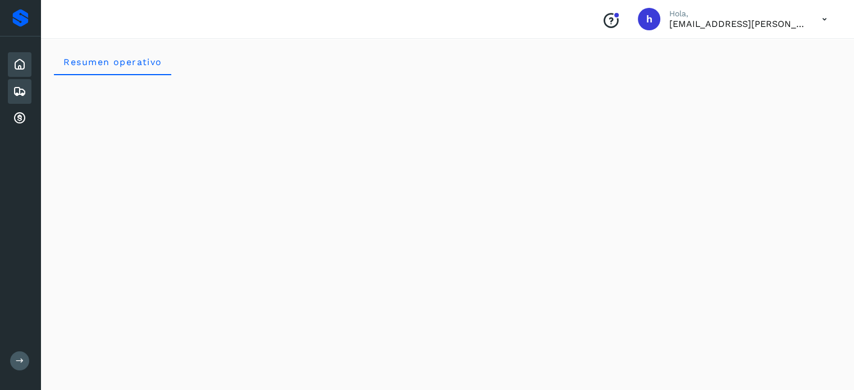
click at [25, 91] on icon at bounding box center [19, 91] width 13 height 13
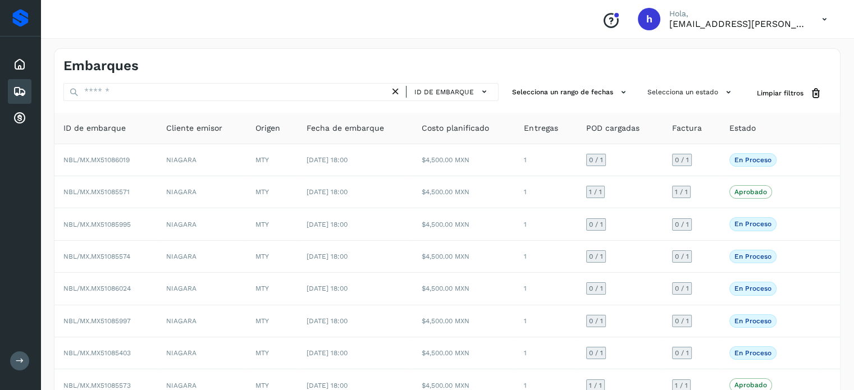
click at [321, 61] on div "Embarques" at bounding box center [255, 66] width 384 height 16
click at [675, 92] on button "Selecciona un estado" at bounding box center [691, 92] width 96 height 19
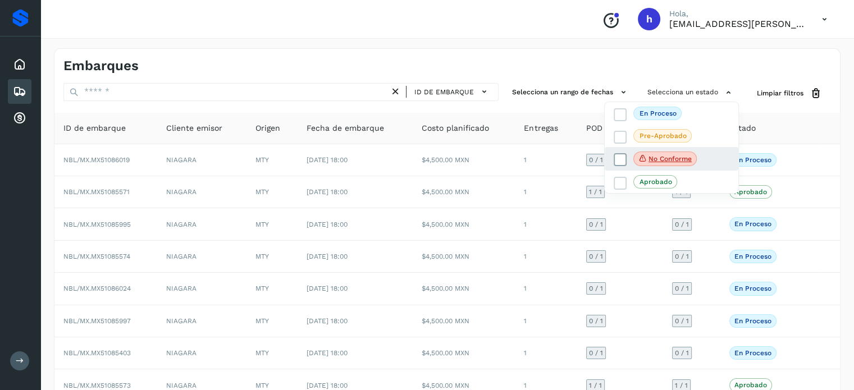
click at [616, 158] on icon at bounding box center [619, 159] width 11 height 11
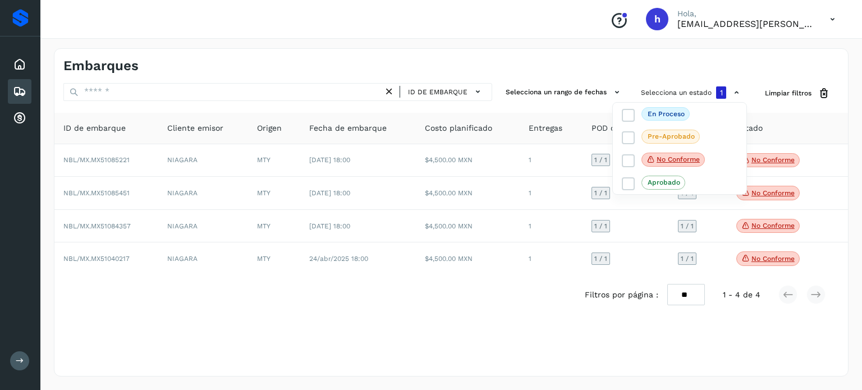
click at [425, 53] on div at bounding box center [431, 195] width 862 height 390
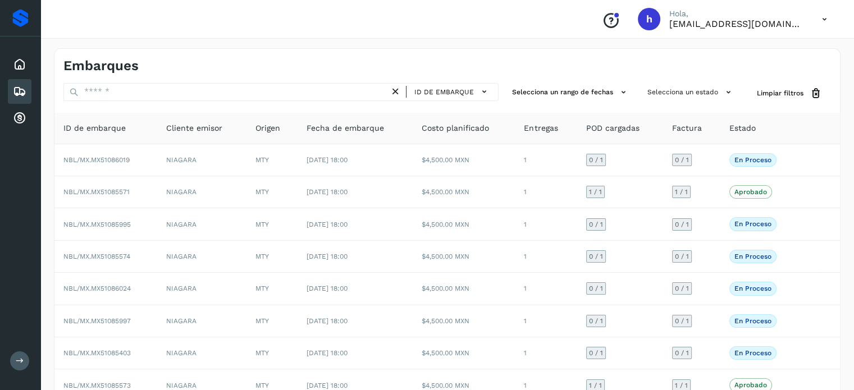
click at [120, 68] on h4 "Embarques" at bounding box center [100, 66] width 75 height 16
click at [108, 64] on h4 "Embarques" at bounding box center [100, 66] width 75 height 16
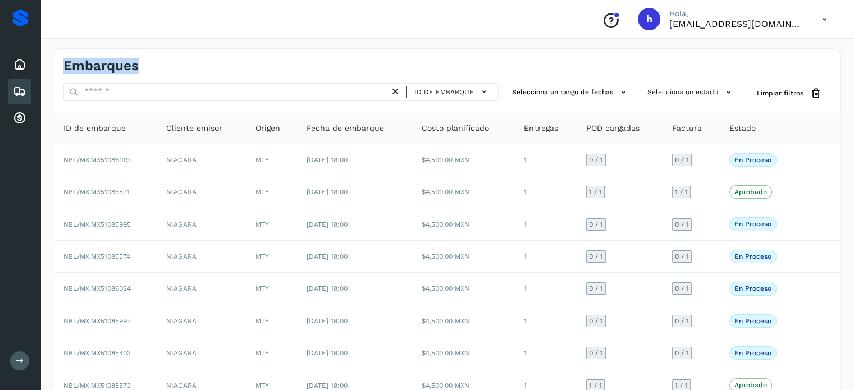
click at [108, 64] on h4 "Embarques" at bounding box center [100, 66] width 75 height 16
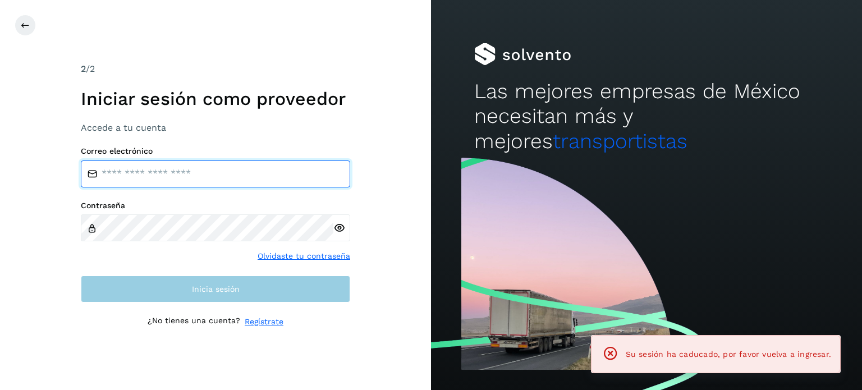
type input "**********"
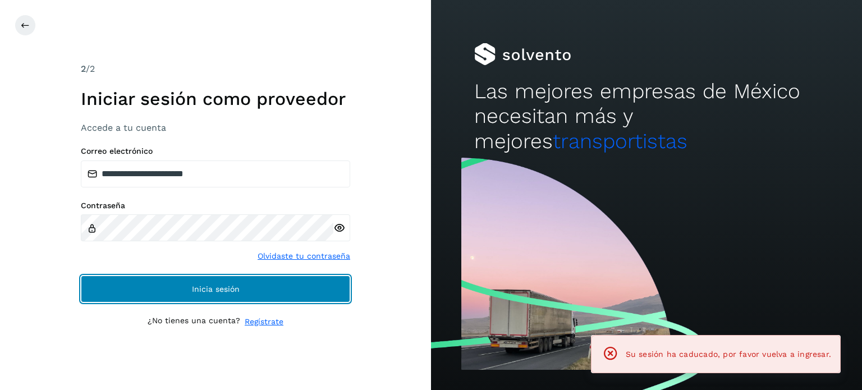
click at [218, 285] on span "Inicia sesión" at bounding box center [216, 289] width 48 height 8
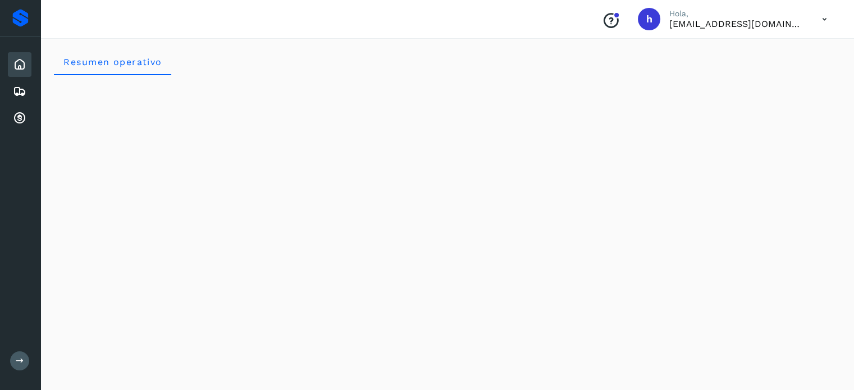
click at [526, 58] on div "Resumen operativo" at bounding box center [447, 61] width 786 height 27
